Goal: Task Accomplishment & Management: Manage account settings

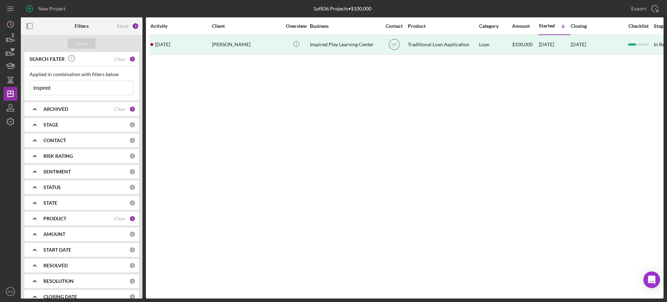
click at [62, 92] on input "inspired" at bounding box center [82, 88] width 104 height 14
click at [116, 59] on div "Clear" at bounding box center [120, 59] width 12 height 6
click at [83, 43] on div "Apply" at bounding box center [81, 43] width 13 height 10
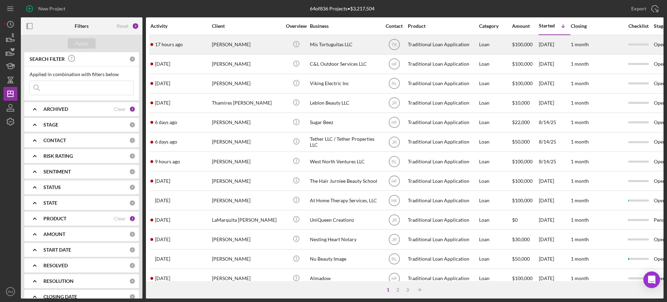
click at [198, 40] on div "17 hours ago [PERSON_NAME]" at bounding box center [181, 44] width 61 height 18
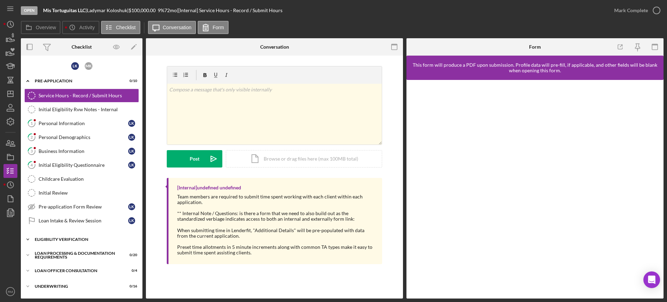
click at [68, 237] on div "Icon/Expander Eligibility Verification 0 / 13" at bounding box center [82, 240] width 122 height 14
click at [10, 144] on icon "button" at bounding box center [10, 143] width 17 height 17
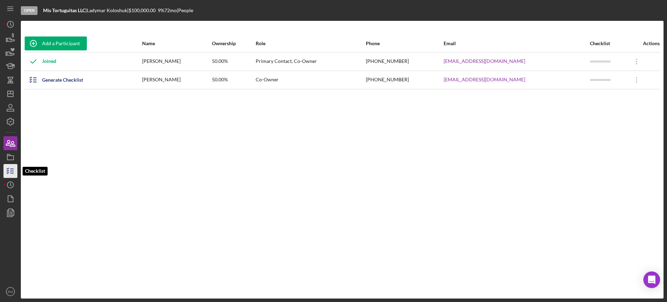
click at [12, 168] on icon "button" at bounding box center [10, 170] width 17 height 17
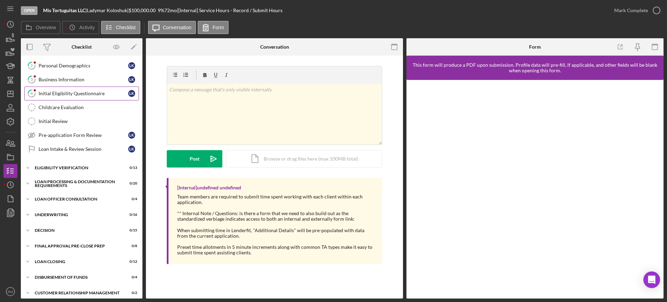
scroll to position [73, 0]
click at [75, 167] on div "Eligibility Verification" at bounding box center [84, 167] width 99 height 4
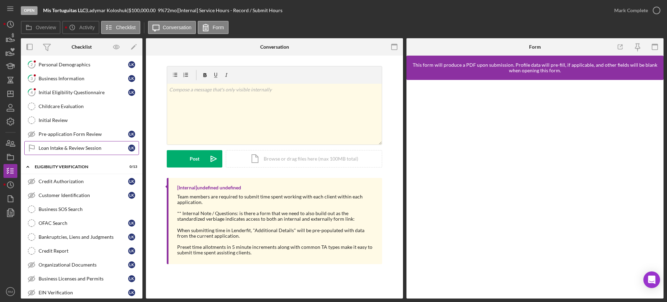
click at [79, 142] on link "Loan Intake & Review Session Loan Intake & Review Session L K" at bounding box center [81, 148] width 115 height 14
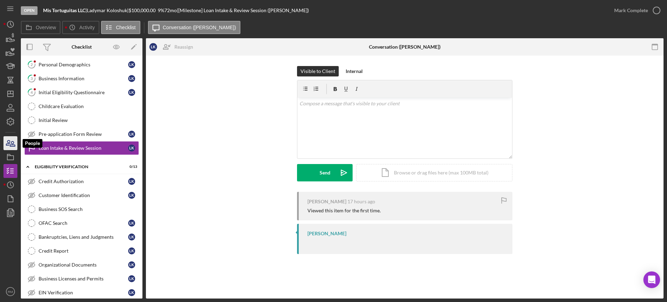
click at [9, 148] on icon "button" at bounding box center [10, 143] width 17 height 17
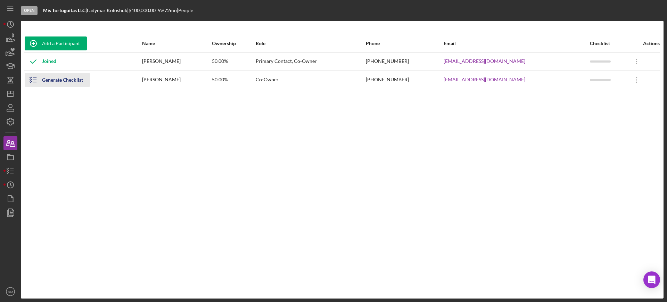
click at [73, 86] on div "Generate Checklist" at bounding box center [62, 80] width 41 height 14
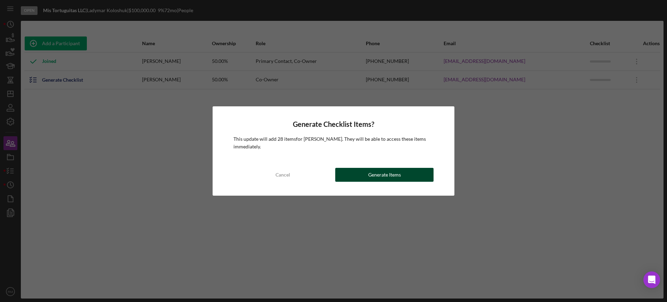
click at [397, 176] on div "Generate Items" at bounding box center [384, 175] width 33 height 14
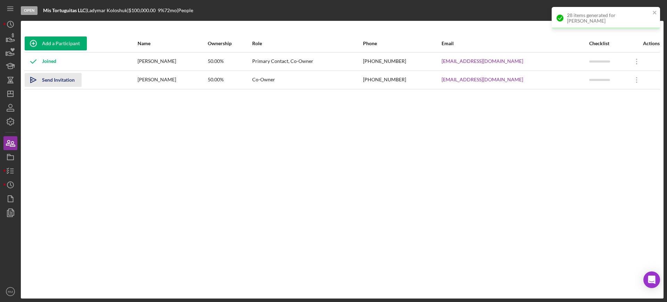
click at [53, 82] on div "Send Invitation" at bounding box center [58, 80] width 33 height 14
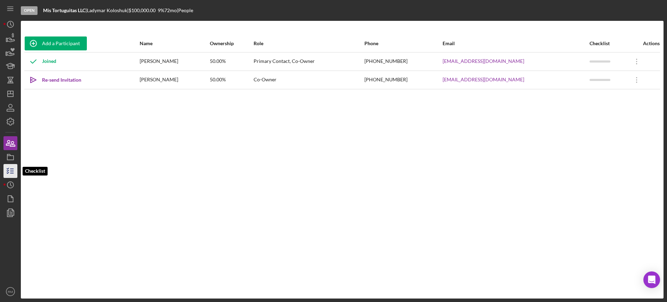
click at [5, 169] on icon "button" at bounding box center [10, 170] width 17 height 17
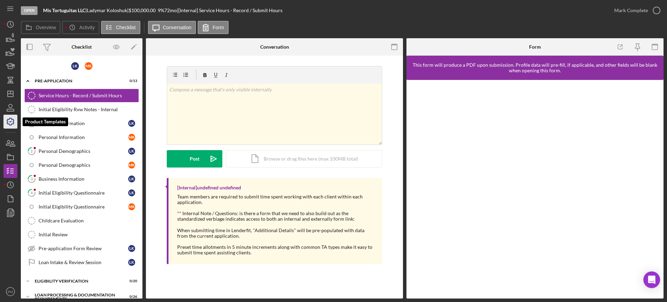
click at [12, 120] on icon "button" at bounding box center [10, 121] width 7 height 7
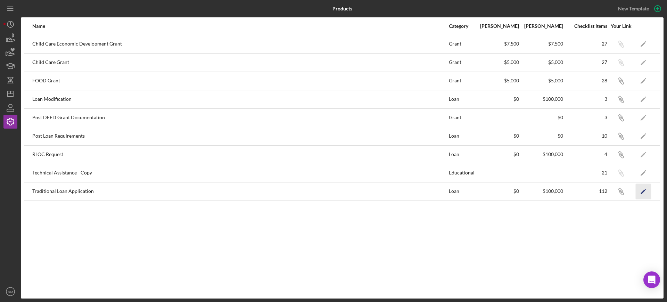
click at [639, 193] on icon "Icon/Edit" at bounding box center [644, 192] width 16 height 16
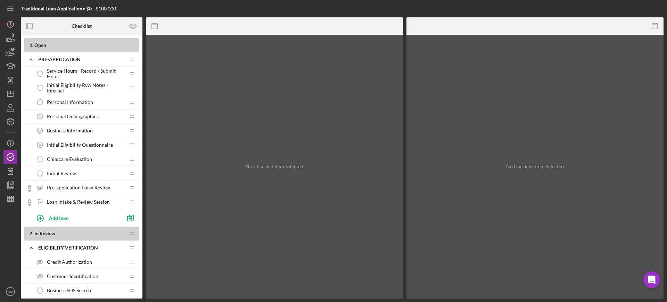
click at [84, 199] on span "Loan Intake & Review Session" at bounding box center [78, 202] width 63 height 6
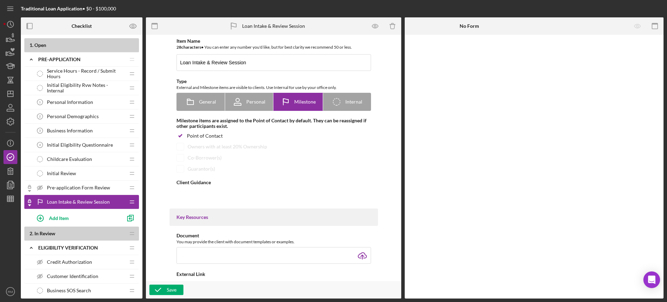
type textarea "<div>&nbsp; &nbsp; &nbsp; &nbsp; &nbsp; &nbsp;&nbsp;</div>"
type textarea "<div><span style="font-size: 14.6667px;">Thank you for taking the time to speak…"
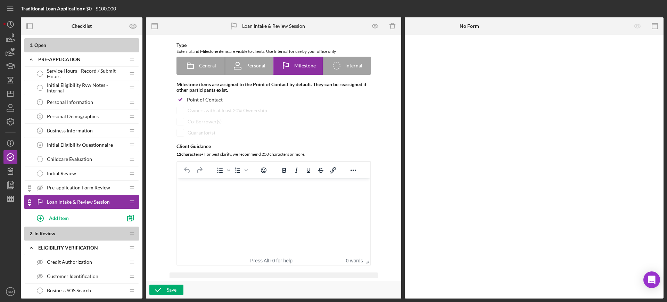
scroll to position [41, 0]
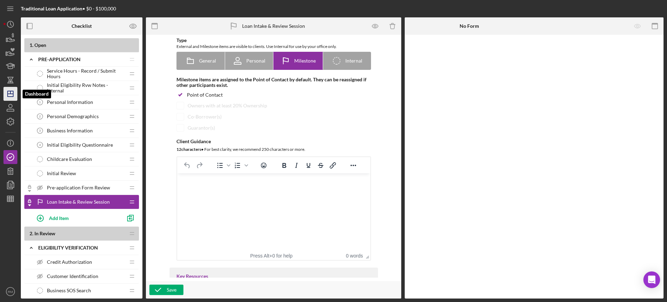
click at [10, 91] on line "button" at bounding box center [10, 92] width 0 height 3
